Goal: Information Seeking & Learning: Understand process/instructions

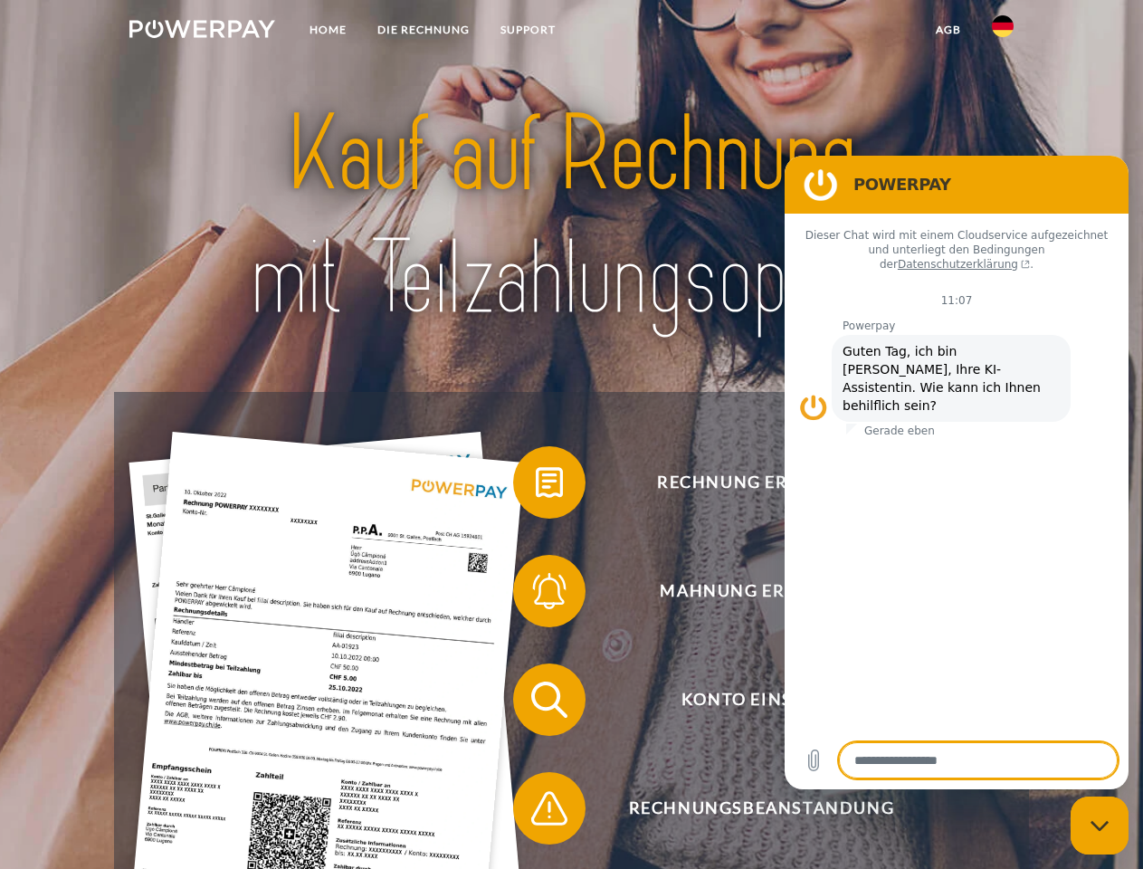
click at [202, 32] on img at bounding box center [202, 29] width 146 height 18
click at [1003, 32] on img at bounding box center [1003, 26] width 22 height 22
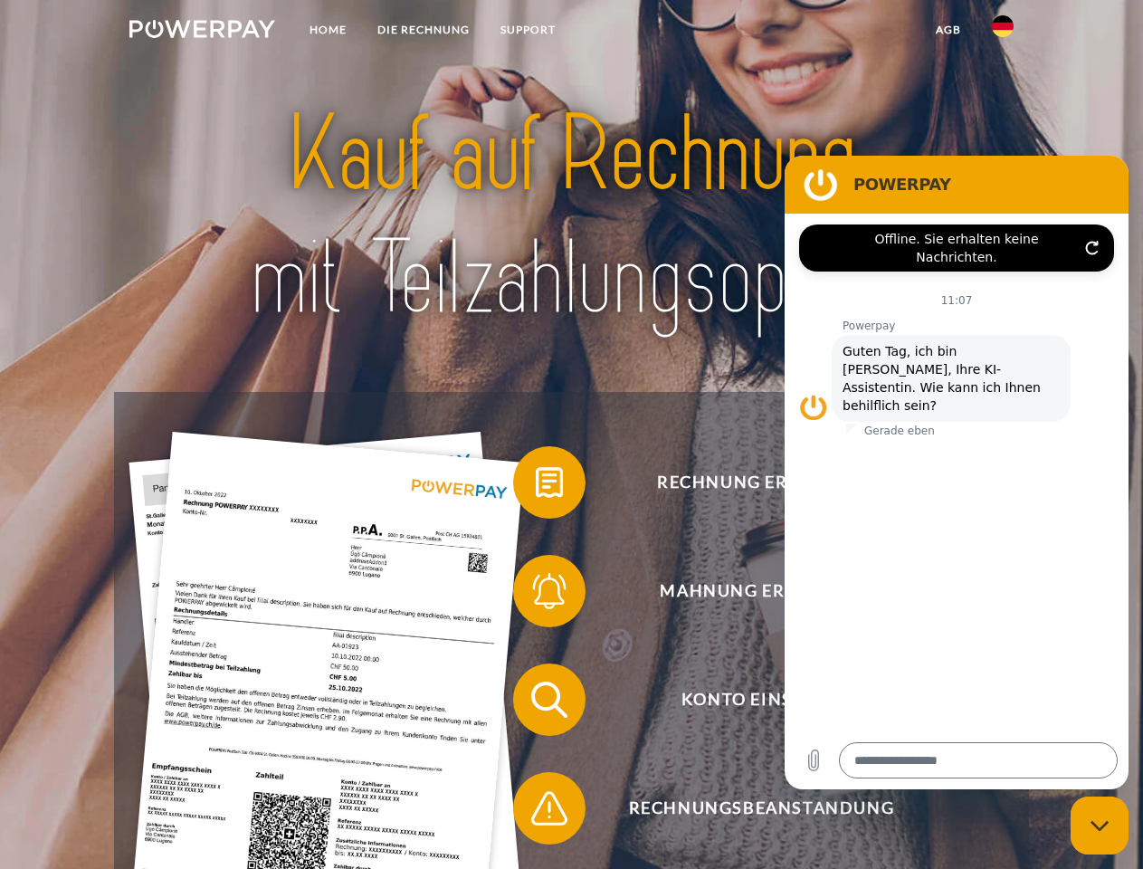
click at [947, 30] on link "agb" at bounding box center [948, 30] width 56 height 33
click at [536, 486] on span at bounding box center [522, 482] width 90 height 90
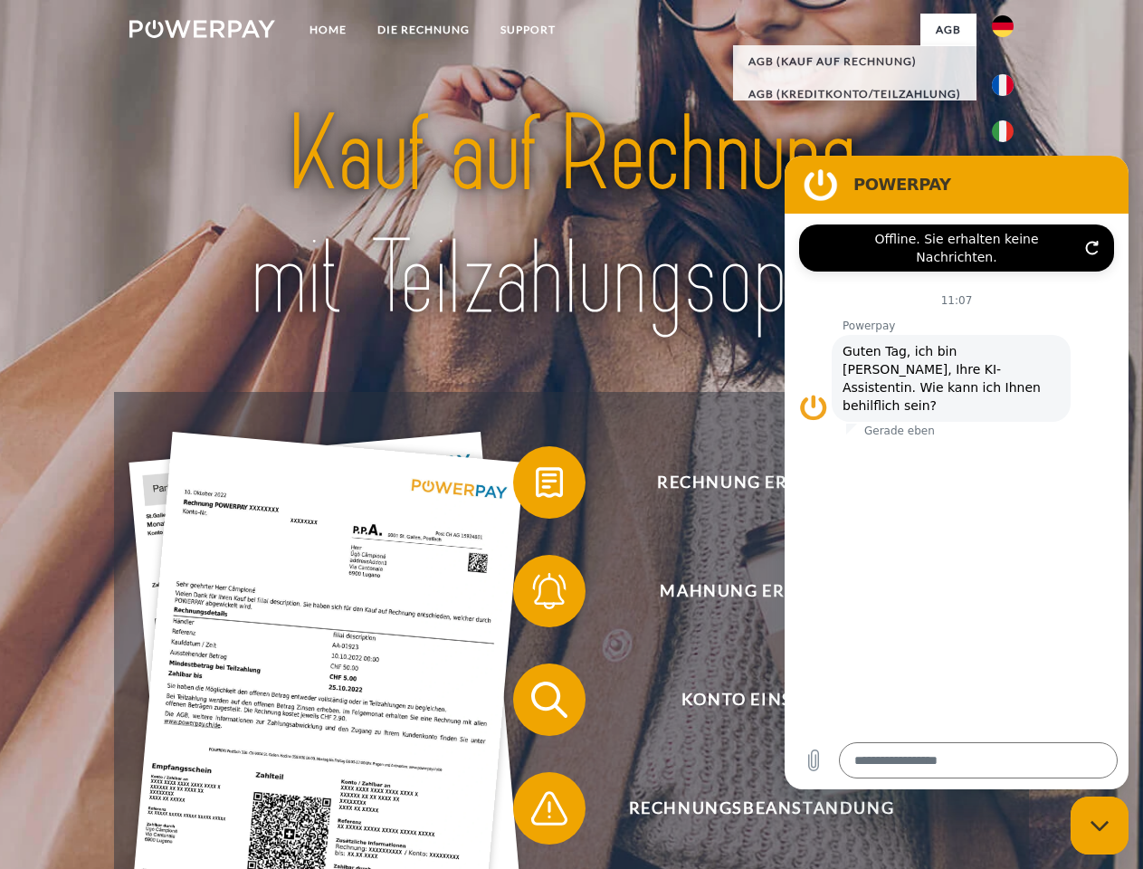
click at [536, 594] on span at bounding box center [522, 591] width 90 height 90
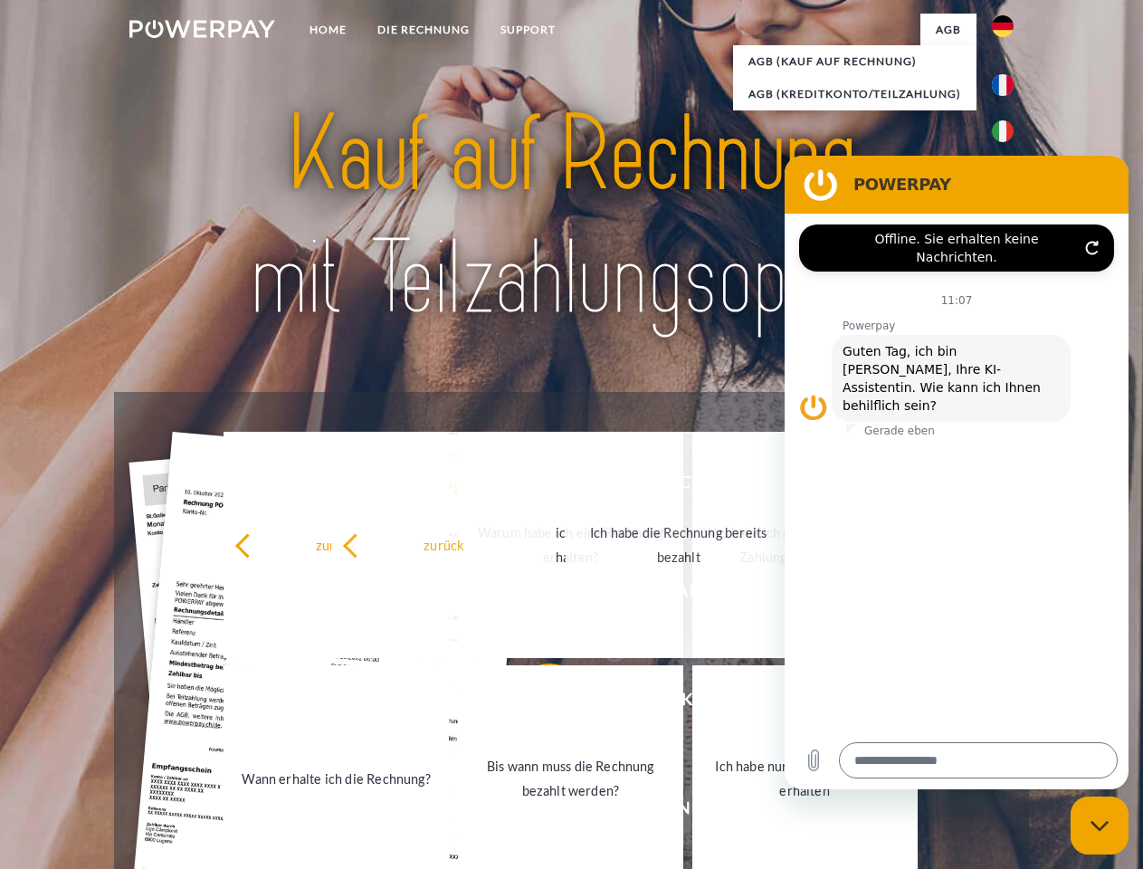
click at [536, 703] on link "Bis wann muss die Rechnung bezahlt werden?" at bounding box center [570, 778] width 225 height 226
click at [536, 812] on span at bounding box center [522, 808] width 90 height 90
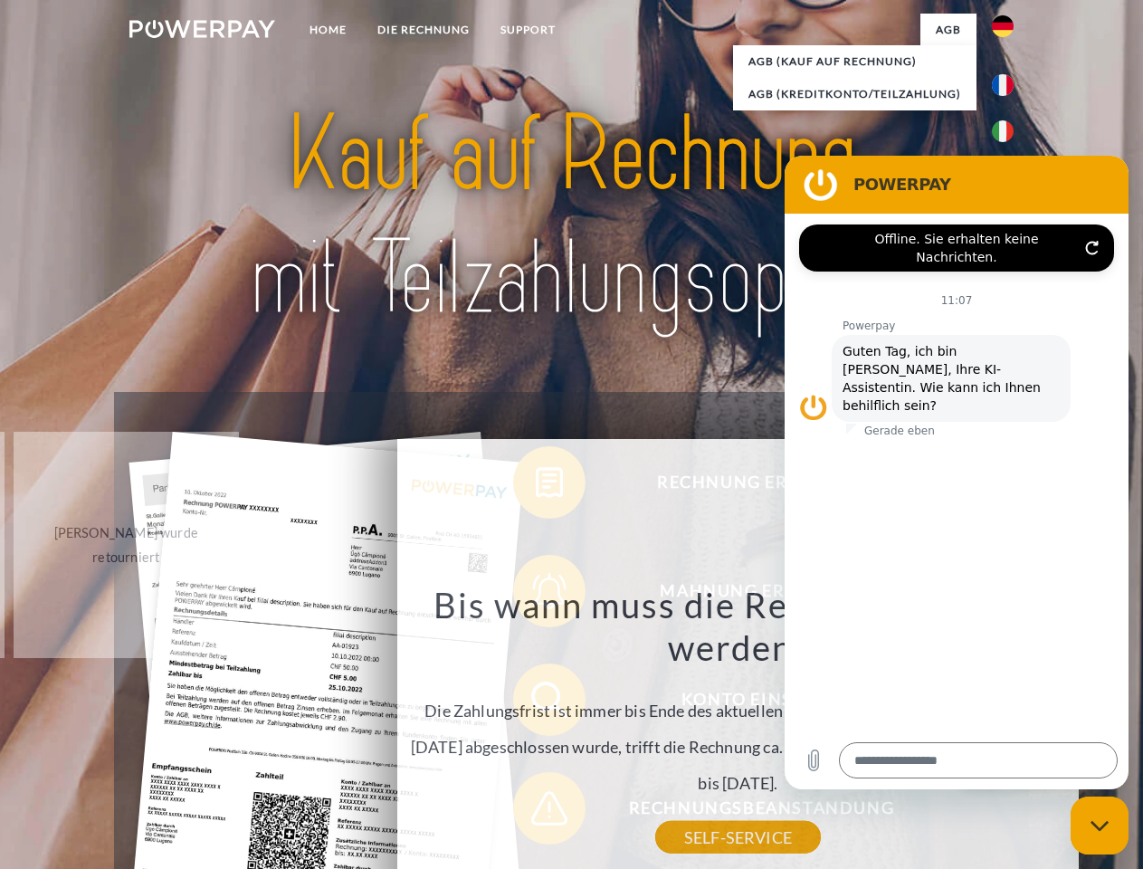
click at [1099, 825] on icon "Messaging-Fenster schließen" at bounding box center [1099, 826] width 19 height 12
type textarea "*"
